Goal: Information Seeking & Learning: Learn about a topic

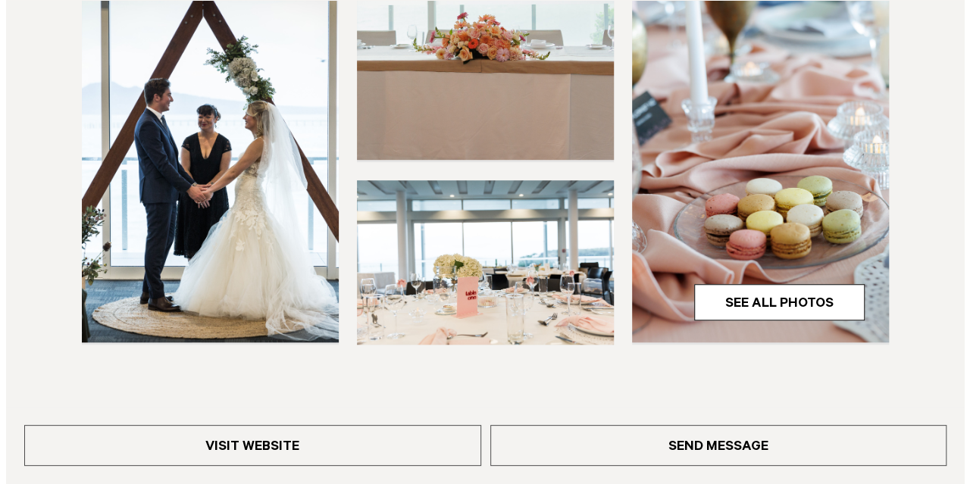
scroll to position [457, 0]
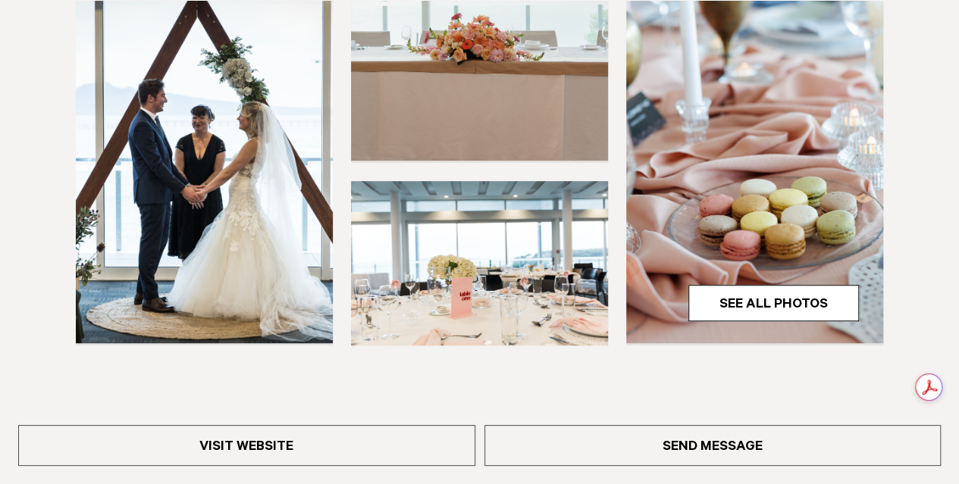
click at [762, 302] on link "See All Photos" at bounding box center [773, 303] width 171 height 36
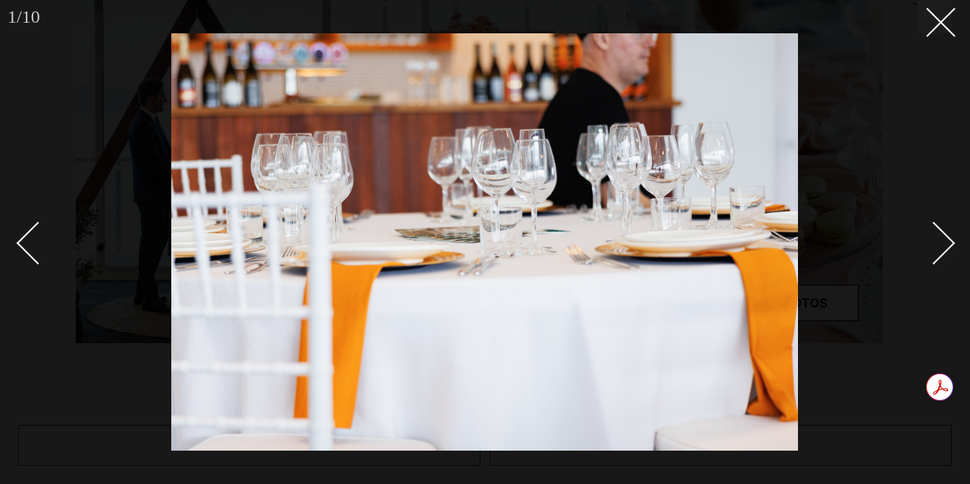
click at [958, 224] on div at bounding box center [485, 242] width 970 height 484
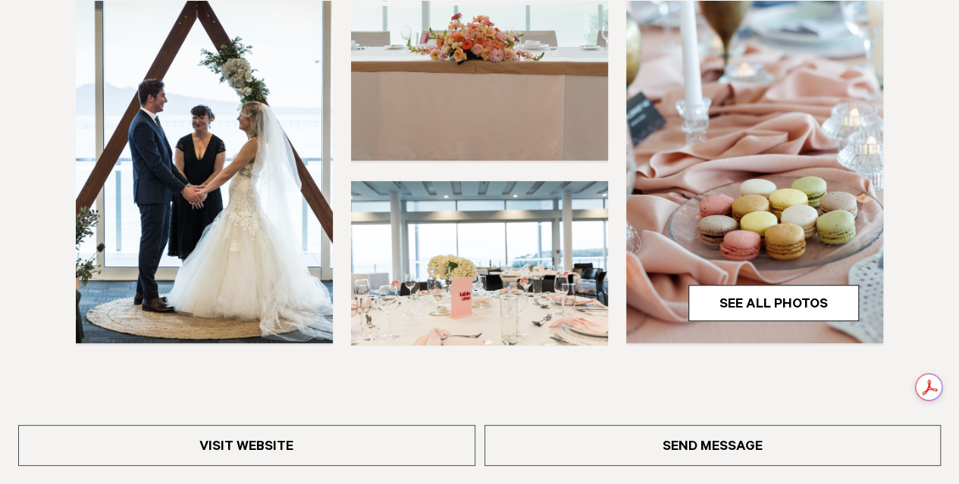
click at [797, 197] on img at bounding box center [754, 170] width 257 height 345
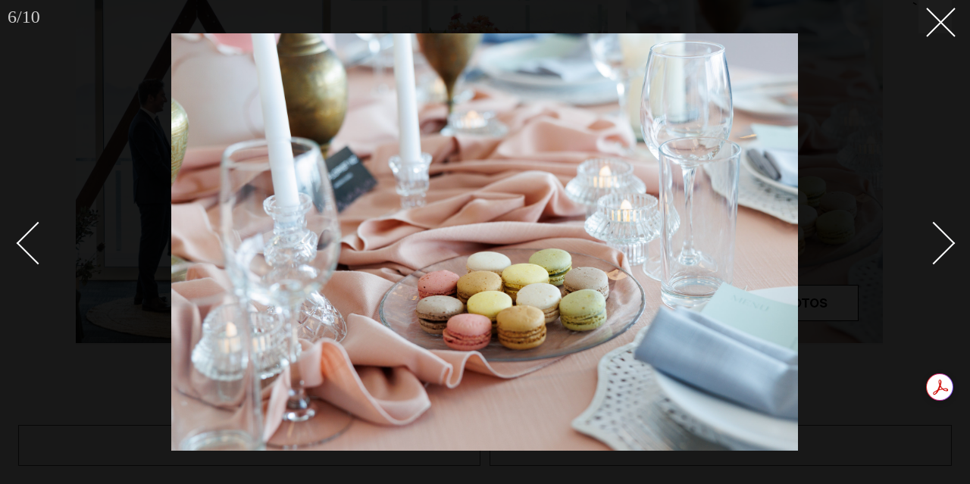
click at [938, 246] on div "Next slide" at bounding box center [934, 242] width 43 height 43
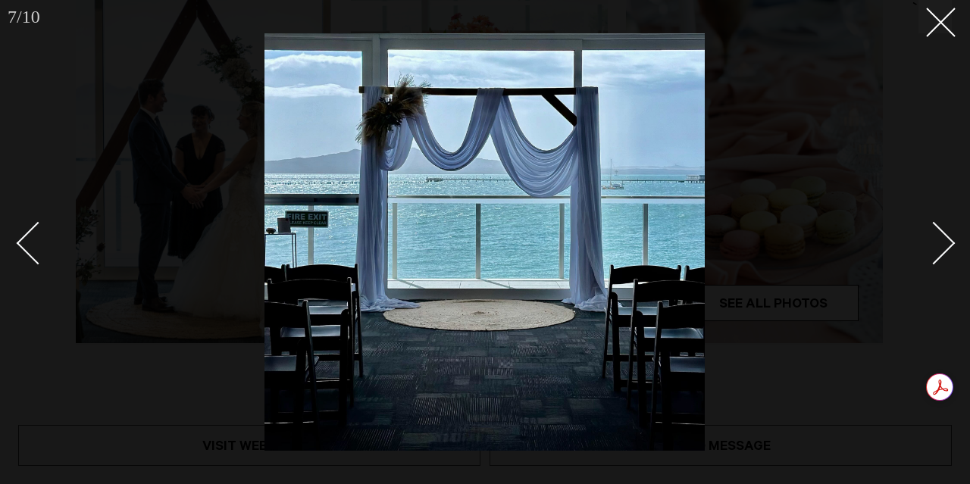
click at [938, 246] on div "Next slide" at bounding box center [934, 242] width 43 height 43
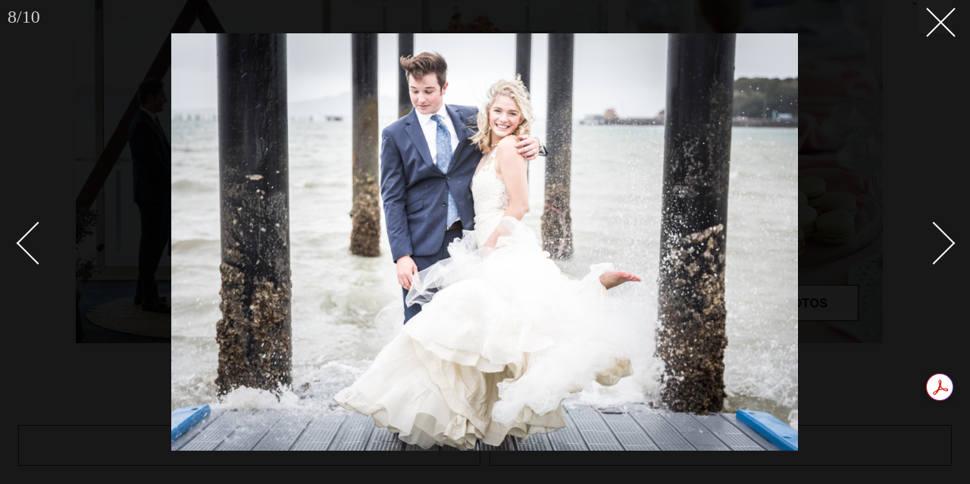
click at [938, 246] on div "Next slide" at bounding box center [934, 242] width 43 height 43
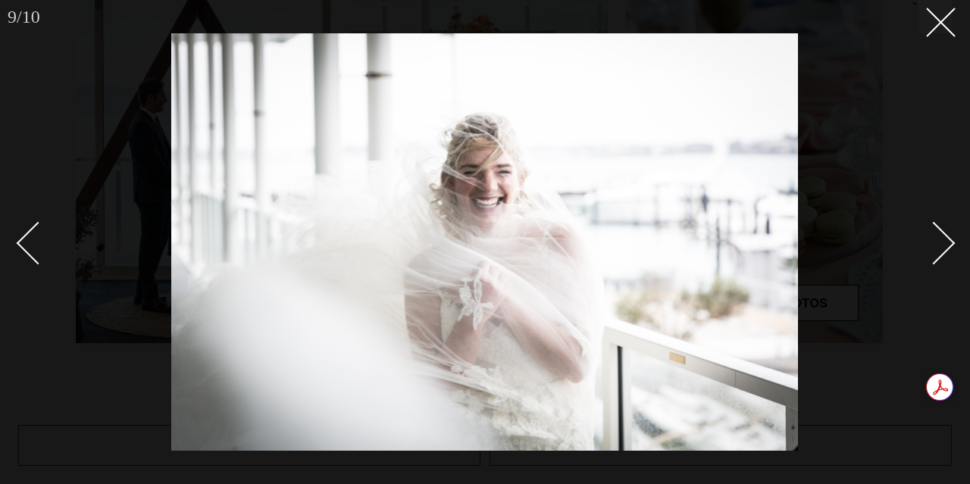
click at [938, 246] on div "Next slide" at bounding box center [934, 242] width 43 height 43
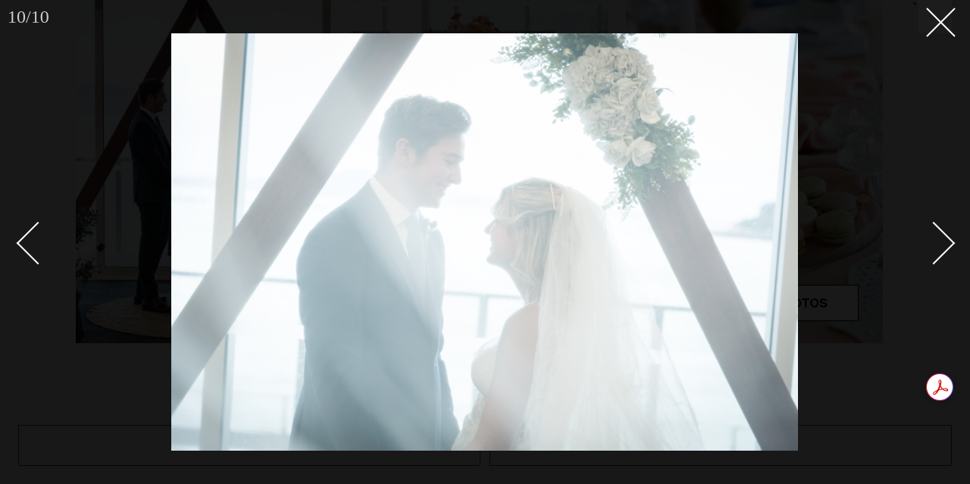
click at [938, 246] on div "Next slide" at bounding box center [934, 242] width 43 height 43
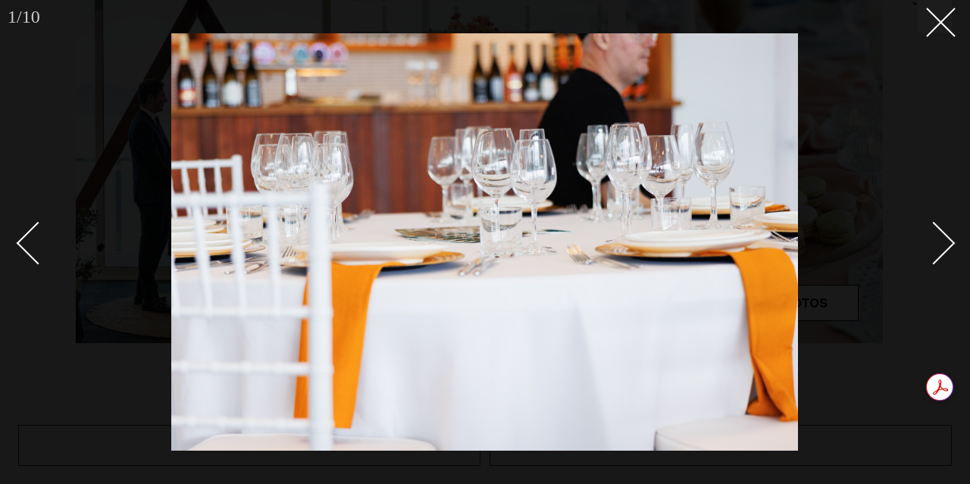
click at [938, 246] on div "Next slide" at bounding box center [934, 242] width 43 height 43
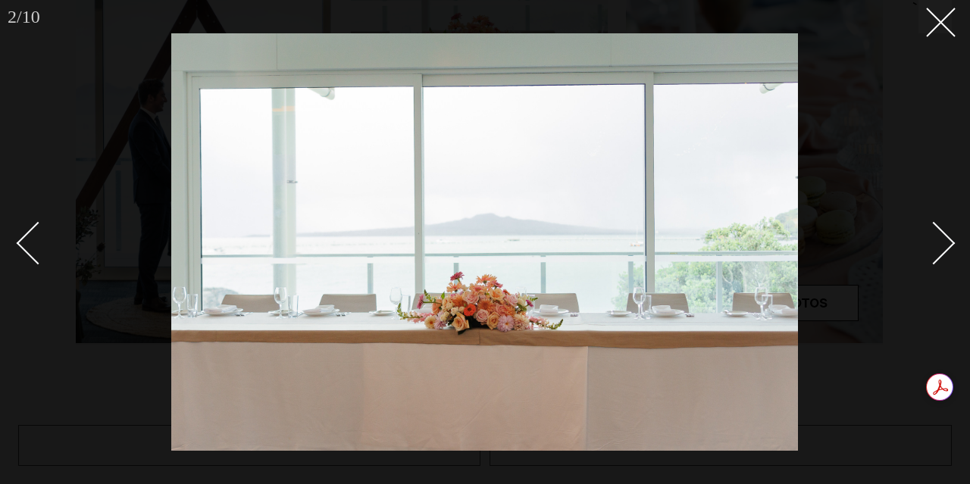
click at [938, 246] on div "Next slide" at bounding box center [934, 242] width 43 height 43
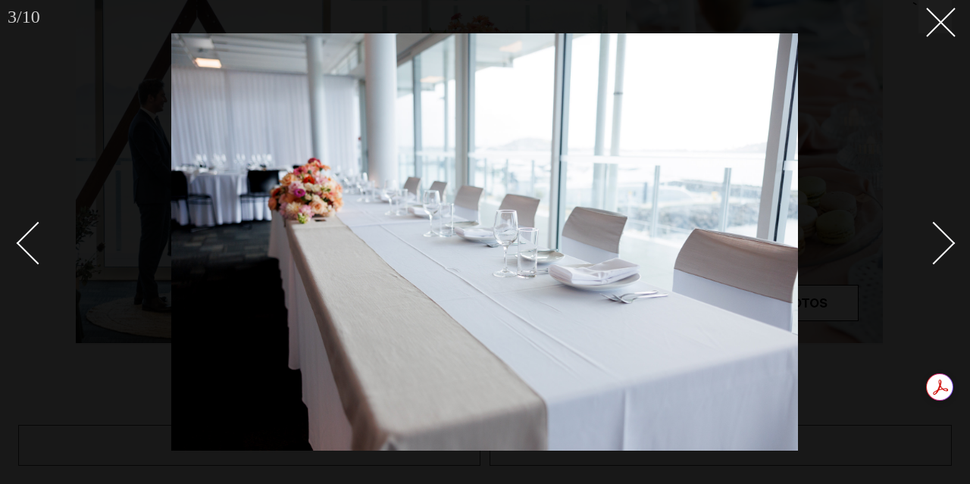
click at [938, 246] on div "Next slide" at bounding box center [934, 242] width 43 height 43
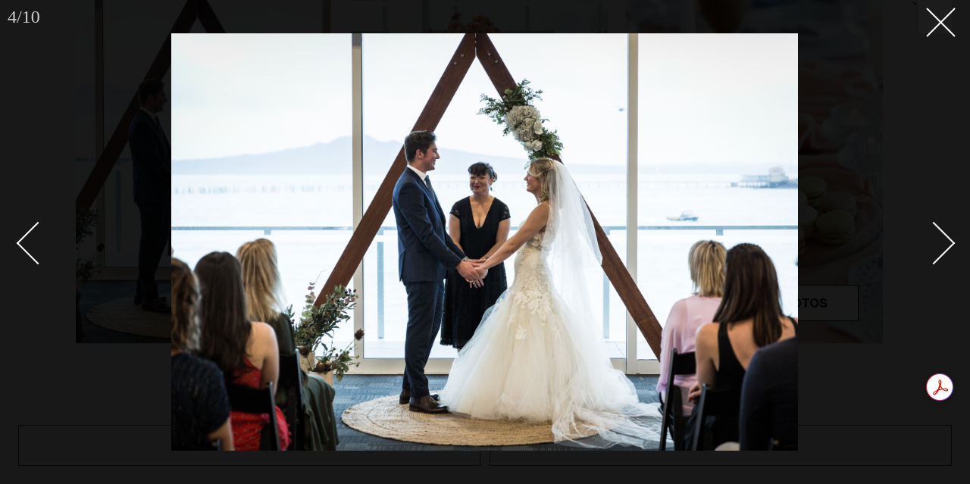
click at [938, 246] on div "Next slide" at bounding box center [934, 242] width 43 height 43
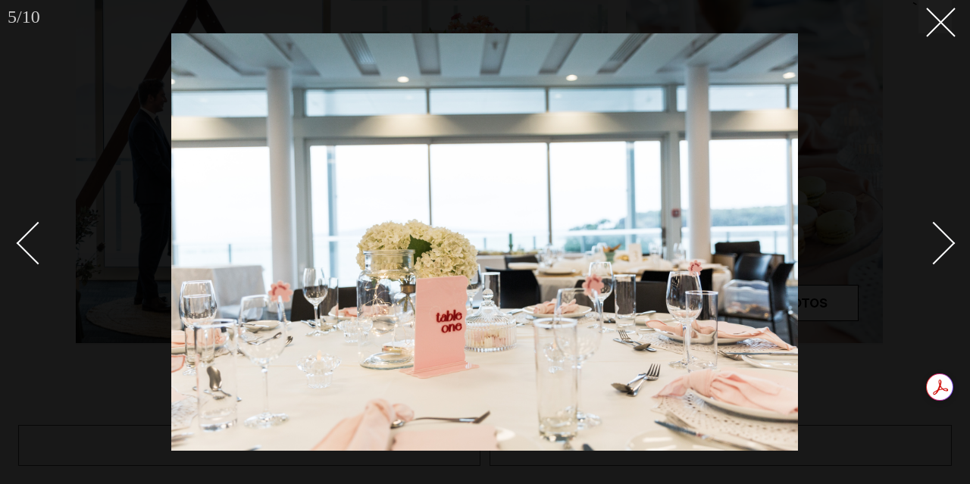
click at [47, 243] on div "Previous slide" at bounding box center [38, 242] width 43 height 43
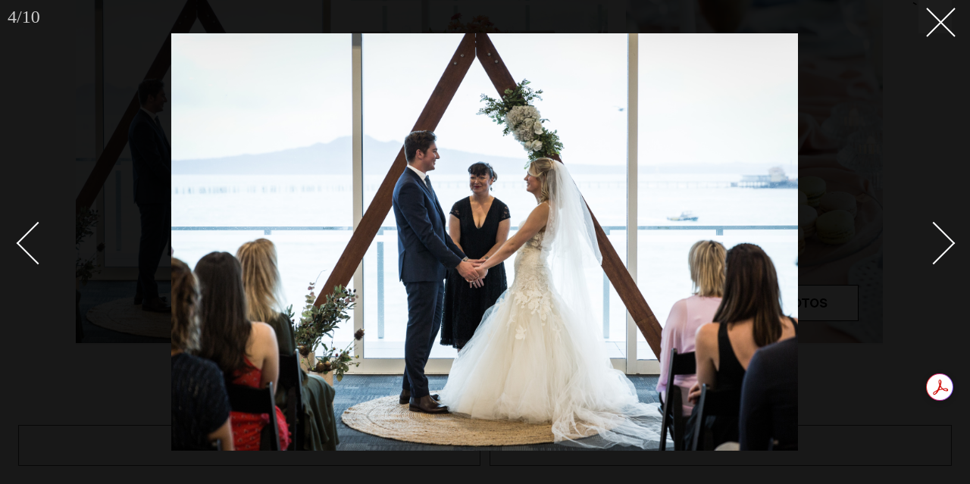
click at [917, 252] on link at bounding box center [925, 243] width 53 height 76
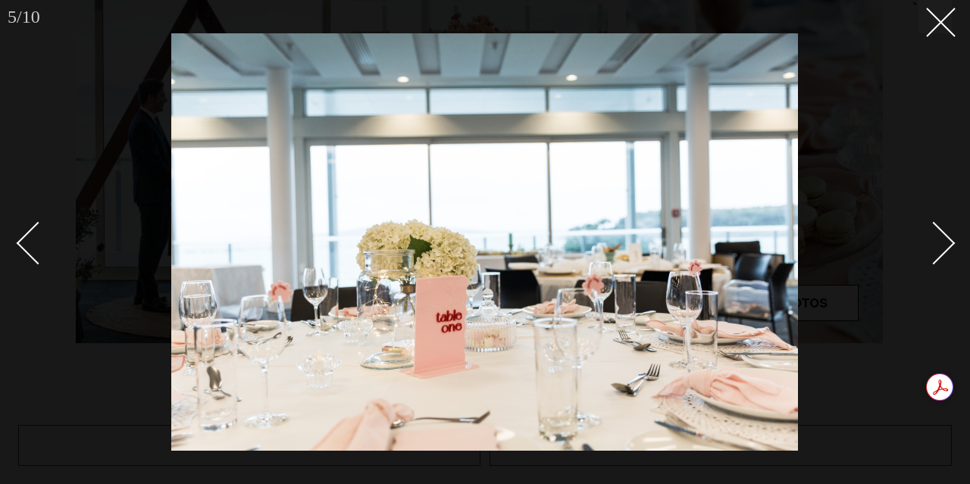
click at [917, 252] on link at bounding box center [925, 243] width 53 height 76
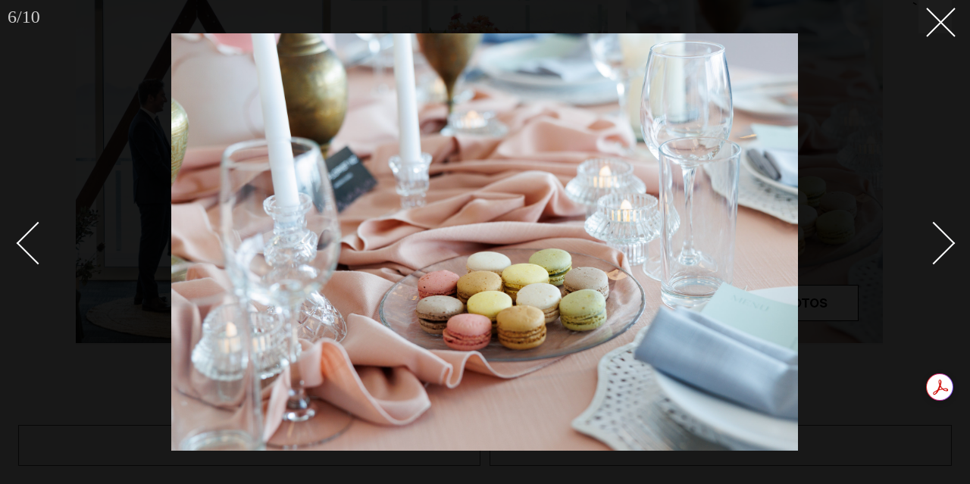
click at [917, 252] on link at bounding box center [925, 243] width 53 height 76
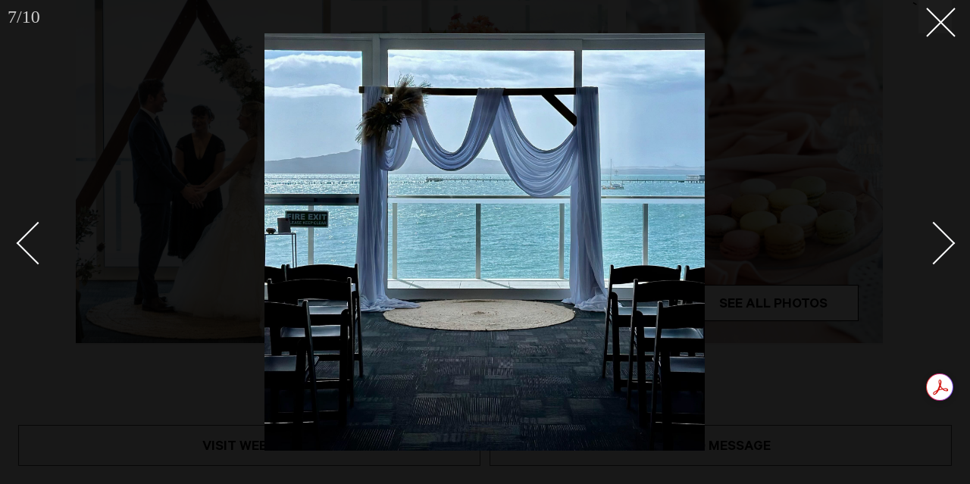
click at [917, 252] on link at bounding box center [925, 243] width 53 height 76
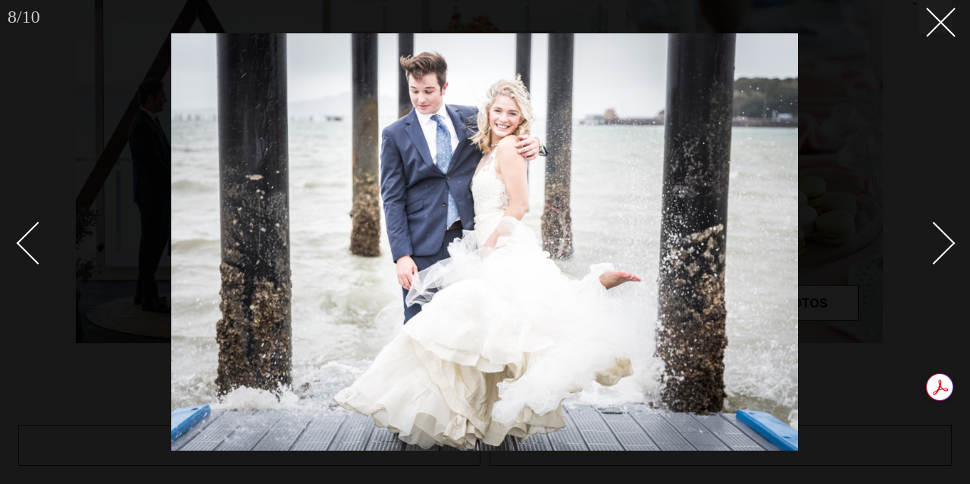
click at [917, 252] on link at bounding box center [925, 243] width 53 height 76
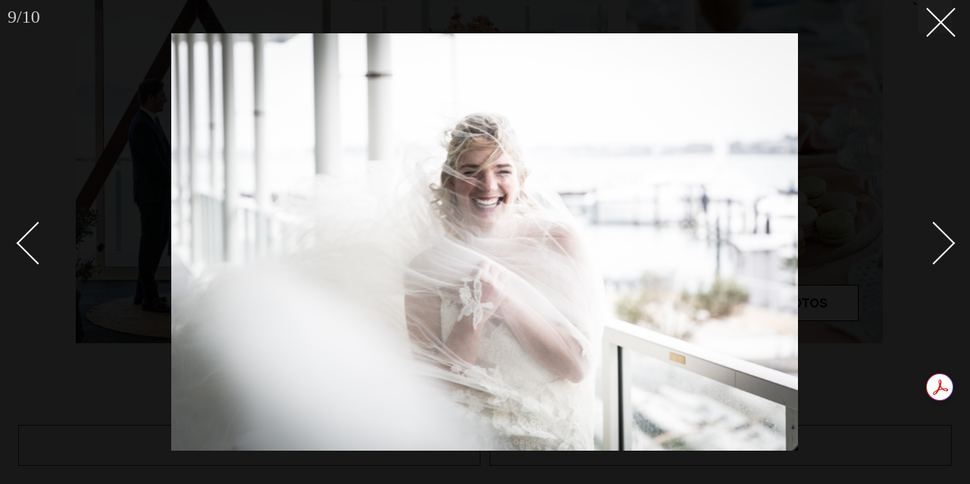
click at [917, 252] on link at bounding box center [925, 243] width 53 height 76
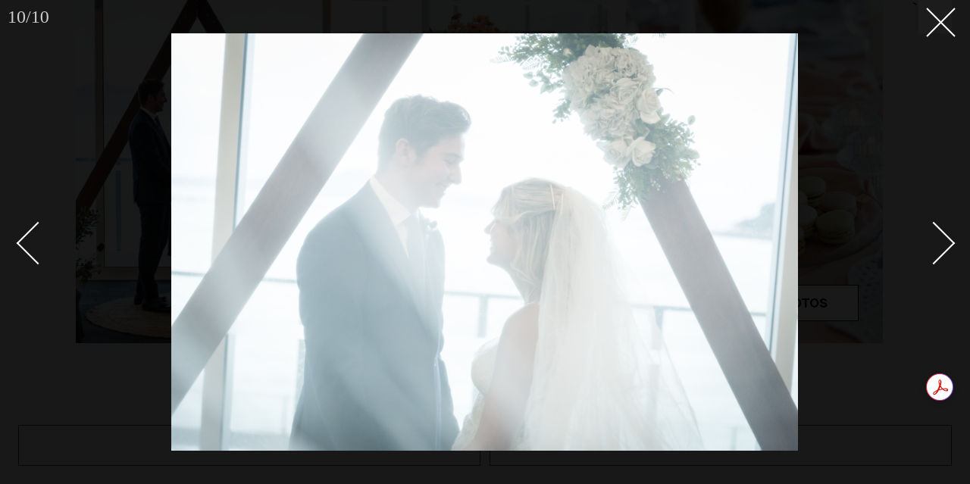
click at [917, 252] on link at bounding box center [925, 243] width 53 height 76
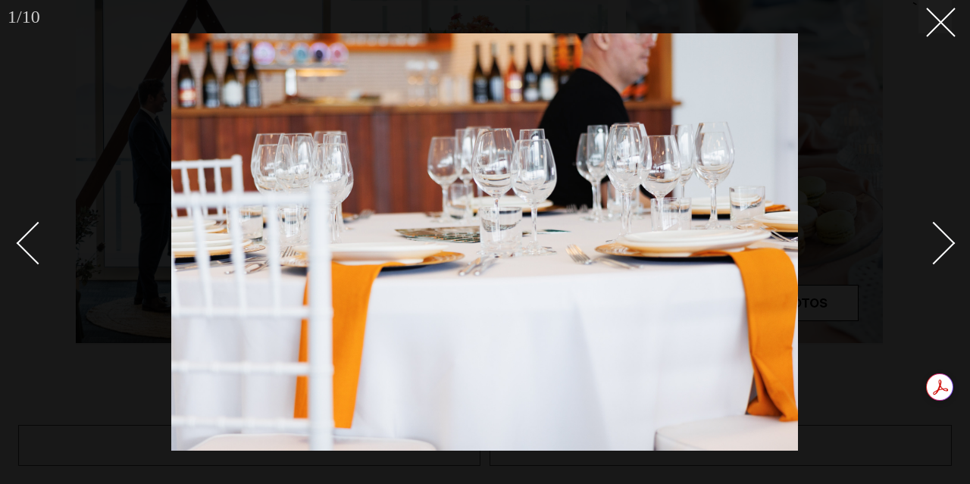
click at [943, 13] on icon at bounding box center [935, 17] width 18 height 18
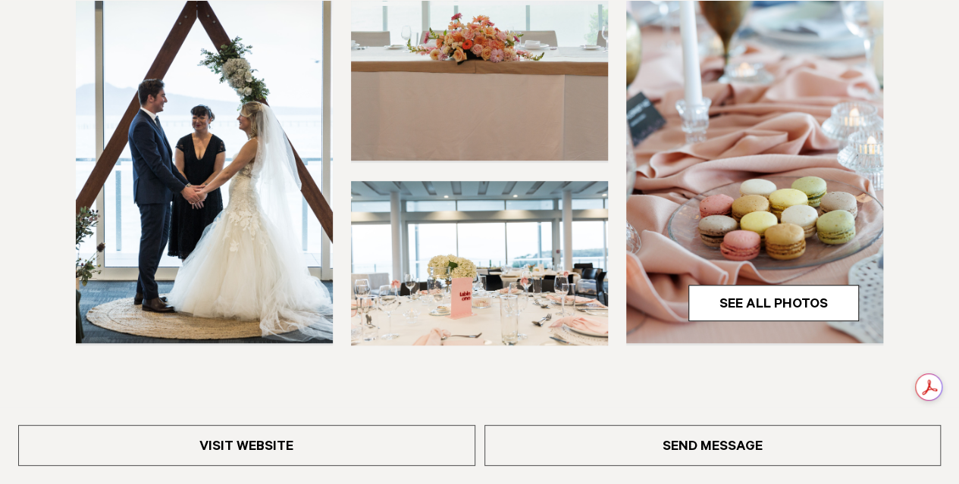
click at [795, 303] on link "See All Photos" at bounding box center [773, 303] width 171 height 36
